Goal: Check status: Check status

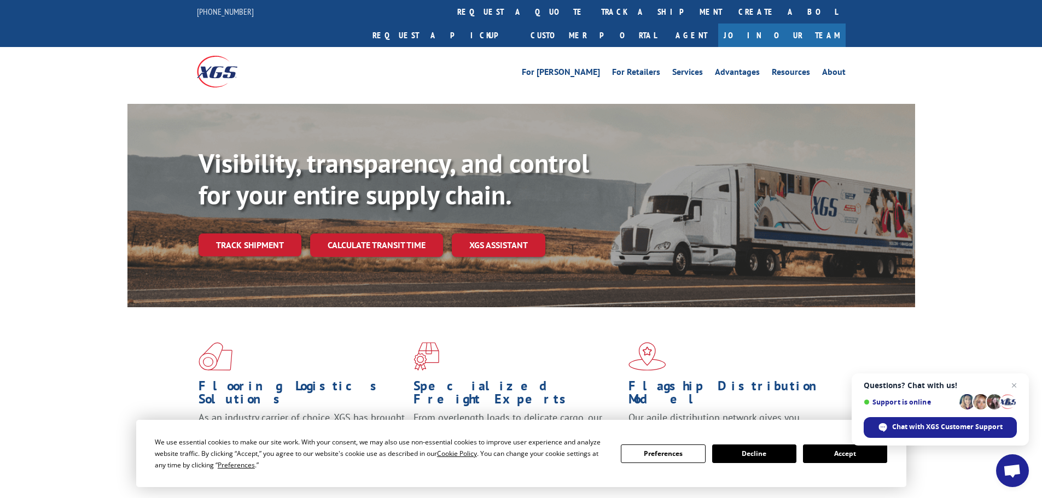
click at [1012, 385] on span "Close chat" at bounding box center [1014, 385] width 13 height 13
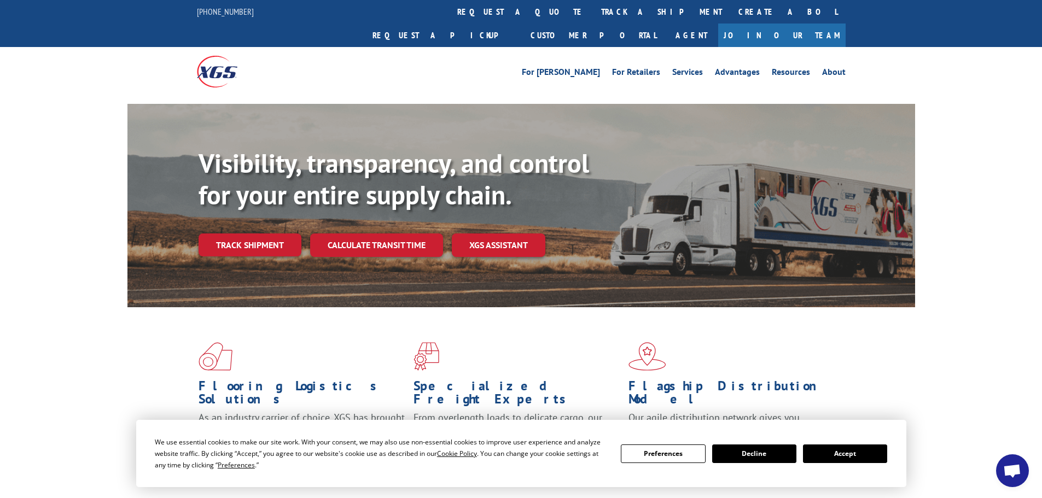
click at [867, 457] on button "Accept" at bounding box center [845, 454] width 84 height 19
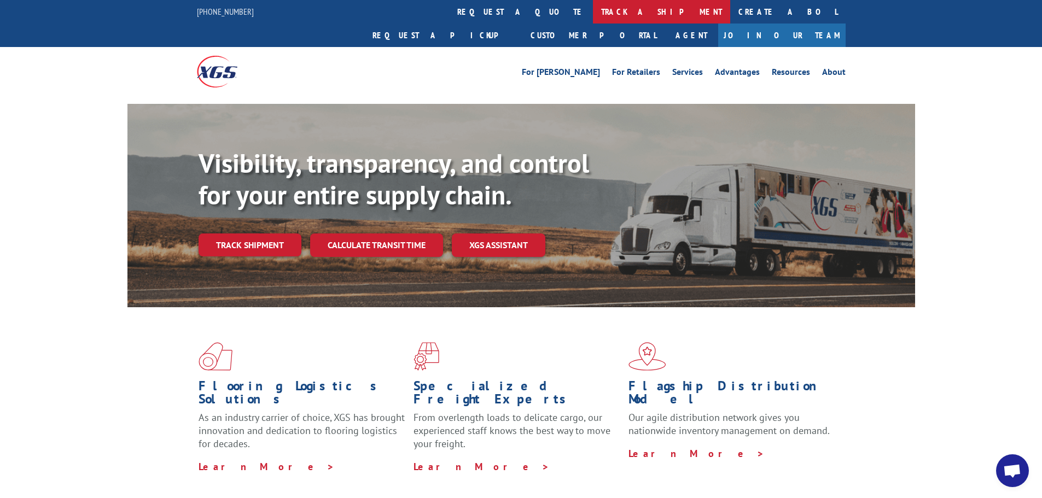
click at [593, 11] on link "track a shipment" at bounding box center [661, 12] width 137 height 24
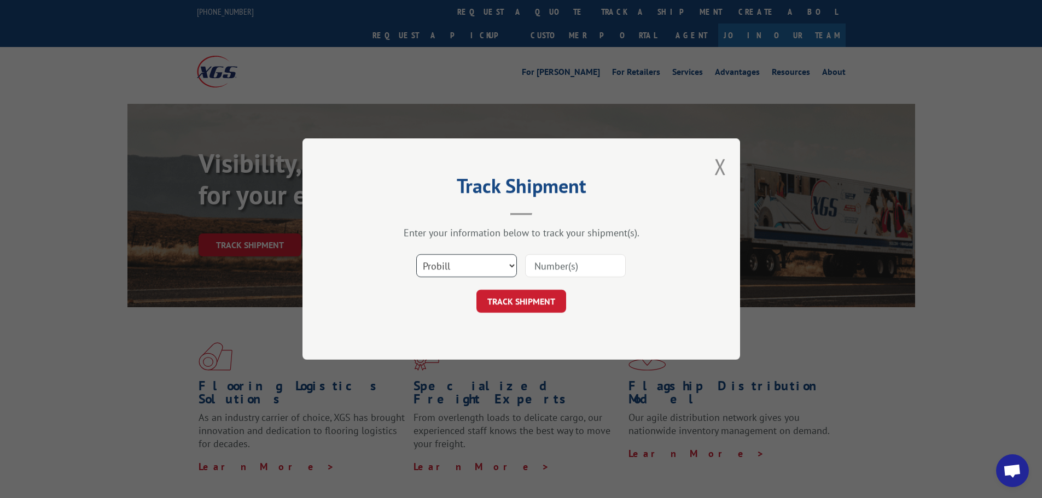
click at [433, 262] on select "Select category... Probill BOL PO" at bounding box center [466, 265] width 101 height 23
select select "bol"
click at [416, 254] on select "Select category... Probill BOL PO" at bounding box center [466, 265] width 101 height 23
click at [547, 268] on input at bounding box center [575, 265] width 101 height 23
paste input "5479024"
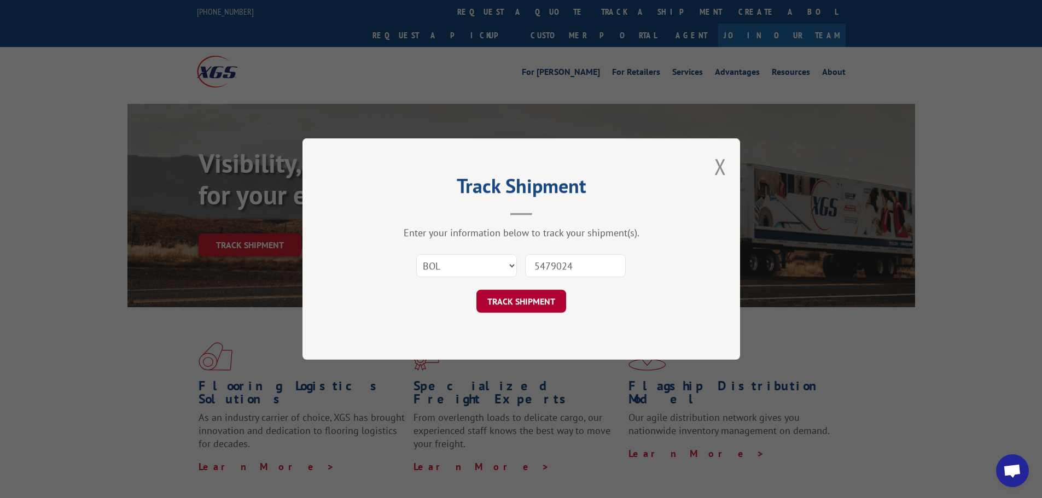
type input "5479024"
click at [531, 304] on button "TRACK SHIPMENT" at bounding box center [521, 301] width 90 height 23
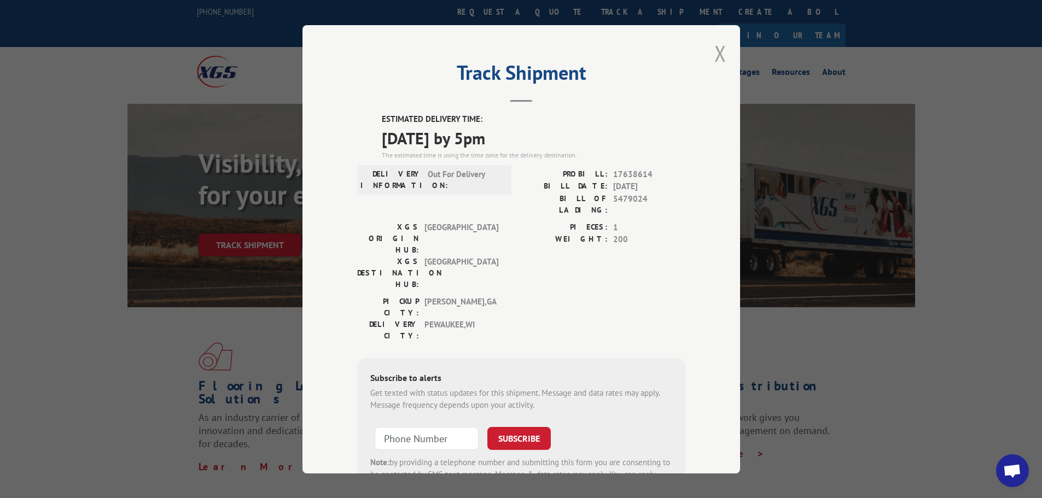
click at [715, 49] on button "Close modal" at bounding box center [720, 53] width 12 height 29
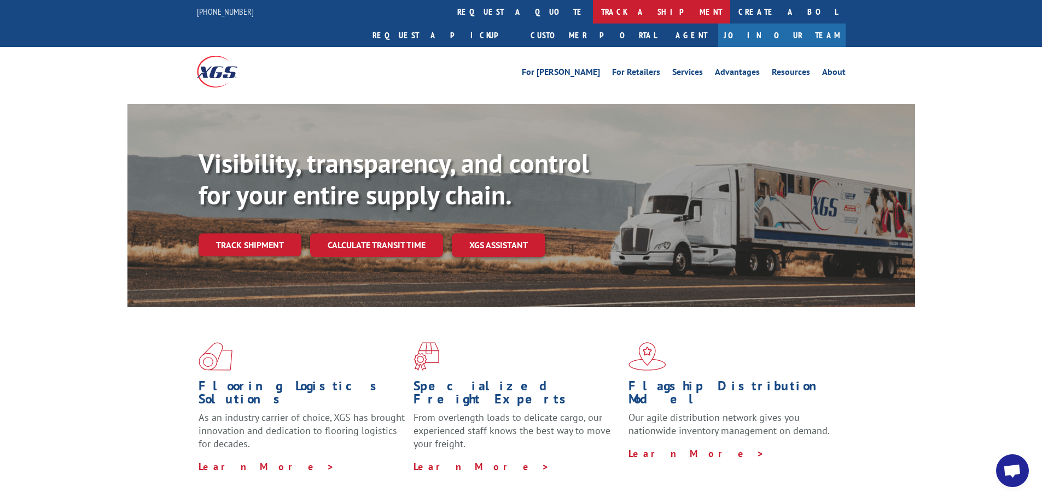
click at [593, 13] on link "track a shipment" at bounding box center [661, 12] width 137 height 24
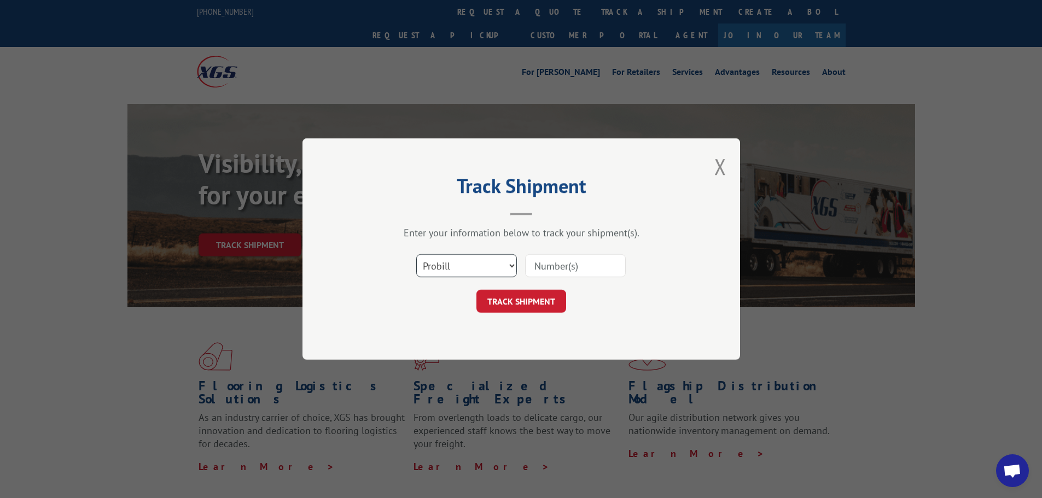
click at [455, 269] on select "Select category... Probill BOL PO" at bounding box center [466, 265] width 101 height 23
select select "bol"
click at [416, 254] on select "Select category... Probill BOL PO" at bounding box center [466, 265] width 101 height 23
click at [548, 269] on input at bounding box center [575, 265] width 101 height 23
paste input "5499615"
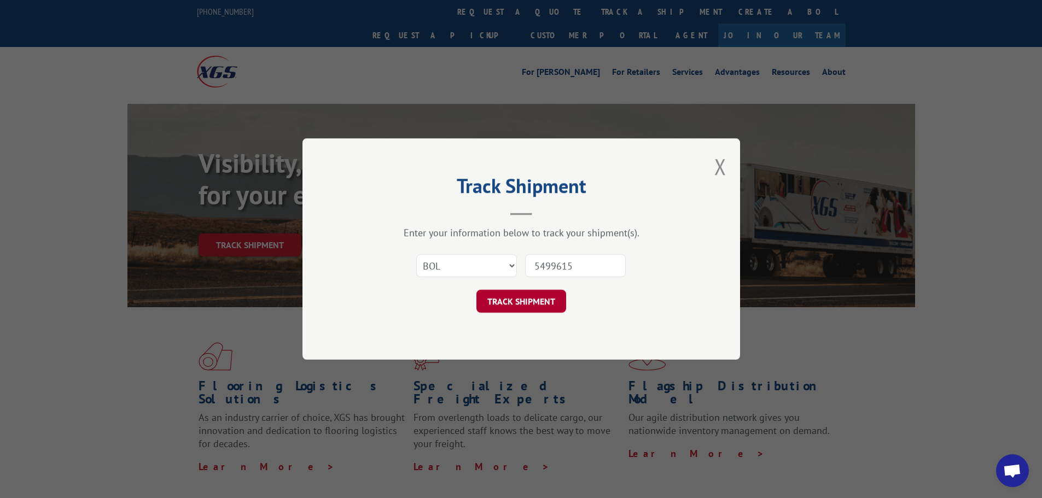
type input "5499615"
click at [531, 301] on button "TRACK SHIPMENT" at bounding box center [521, 301] width 90 height 23
